Goal: Navigation & Orientation: Find specific page/section

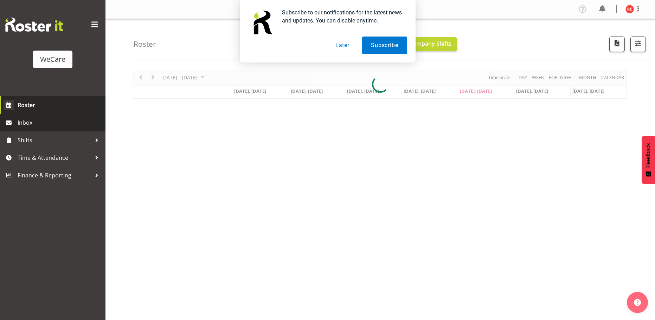
click at [36, 108] on span "Roster" at bounding box center [60, 105] width 84 height 11
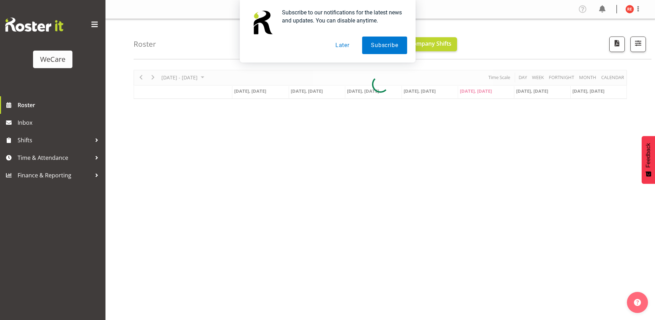
click at [344, 45] on button "Later" at bounding box center [343, 46] width 32 height 18
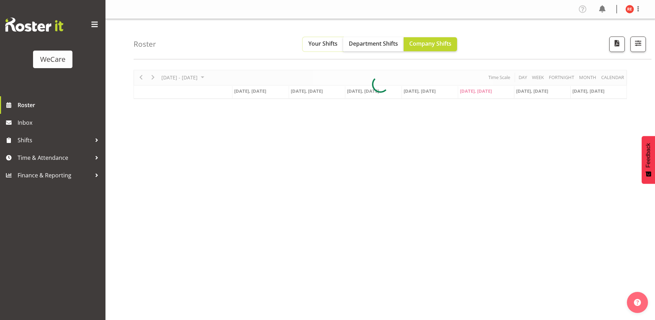
click at [318, 47] on span "Your Shifts" at bounding box center [322, 44] width 29 height 8
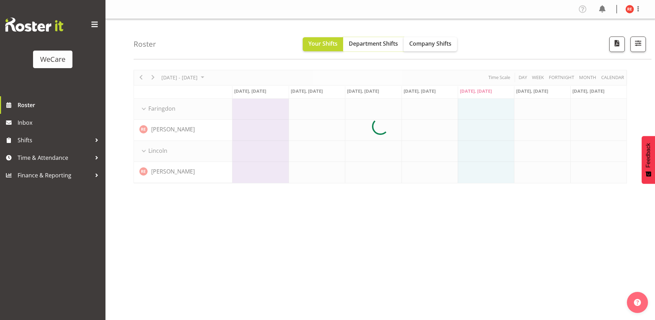
click at [387, 43] on span "Department Shifts" at bounding box center [373, 44] width 49 height 8
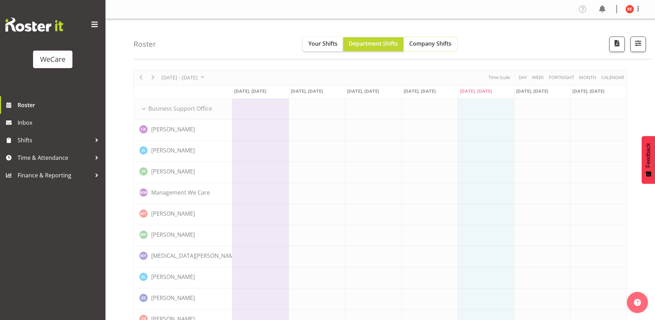
click at [428, 42] on span "Company Shifts" at bounding box center [430, 44] width 42 height 8
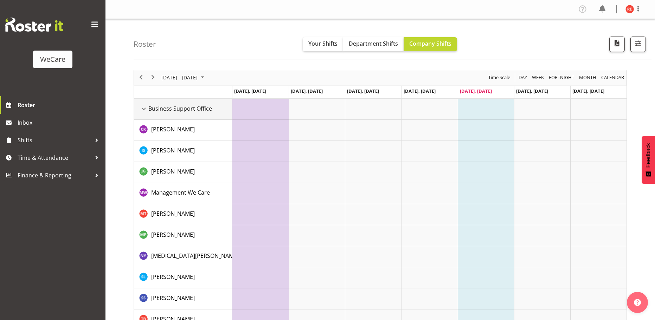
click at [147, 108] on div "Business Support Office resource" at bounding box center [143, 108] width 9 height 9
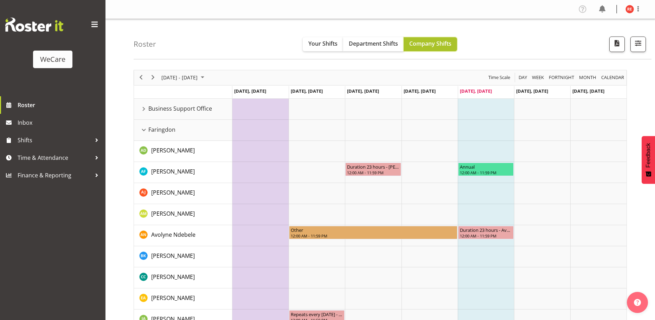
click at [433, 44] on span "Company Shifts" at bounding box center [430, 44] width 42 height 8
click at [640, 11] on span at bounding box center [638, 9] width 8 height 8
click at [603, 35] on link "Log Out" at bounding box center [609, 37] width 68 height 13
